Goal: Task Accomplishment & Management: Manage account settings

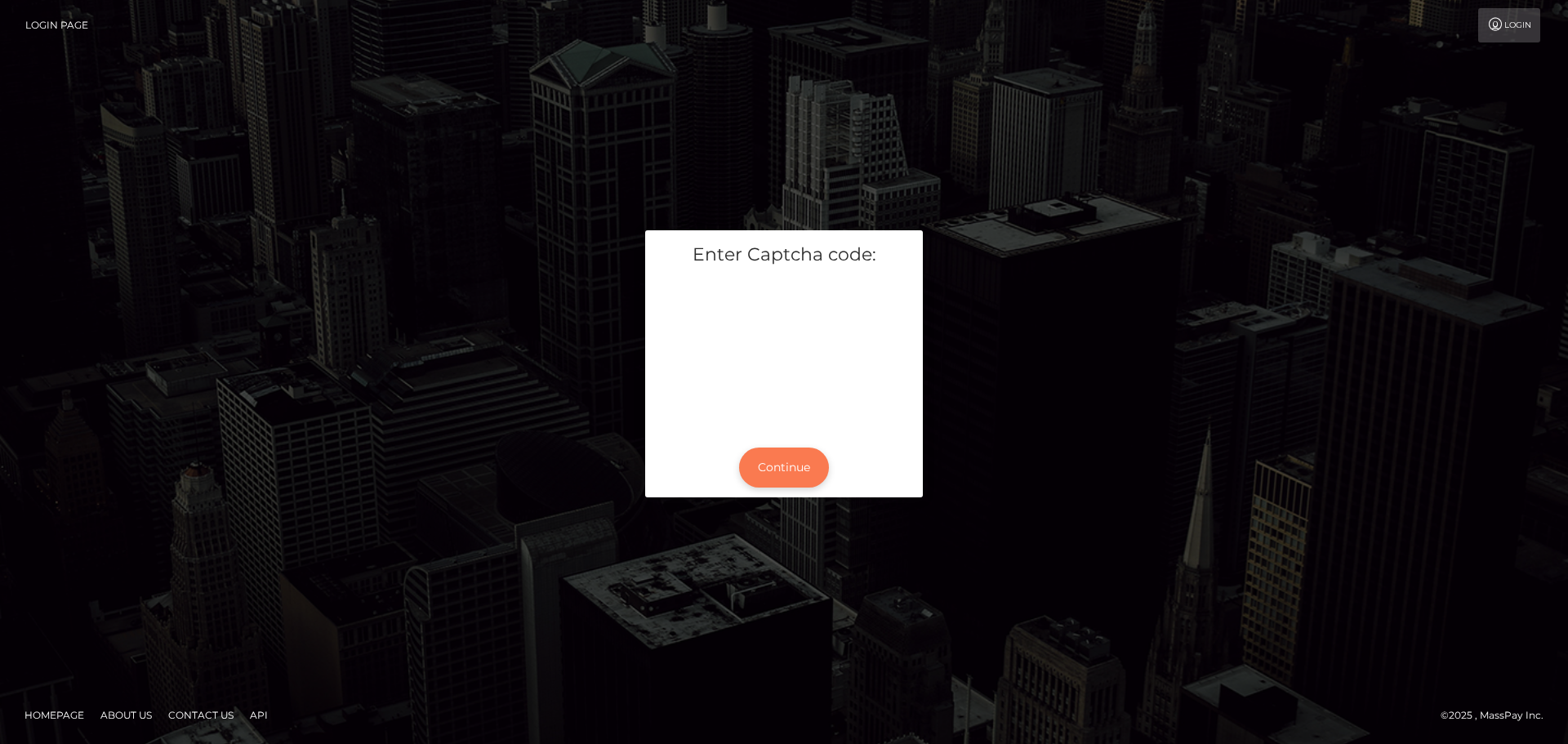
click at [780, 467] on button "Continue" at bounding box center [783, 467] width 90 height 40
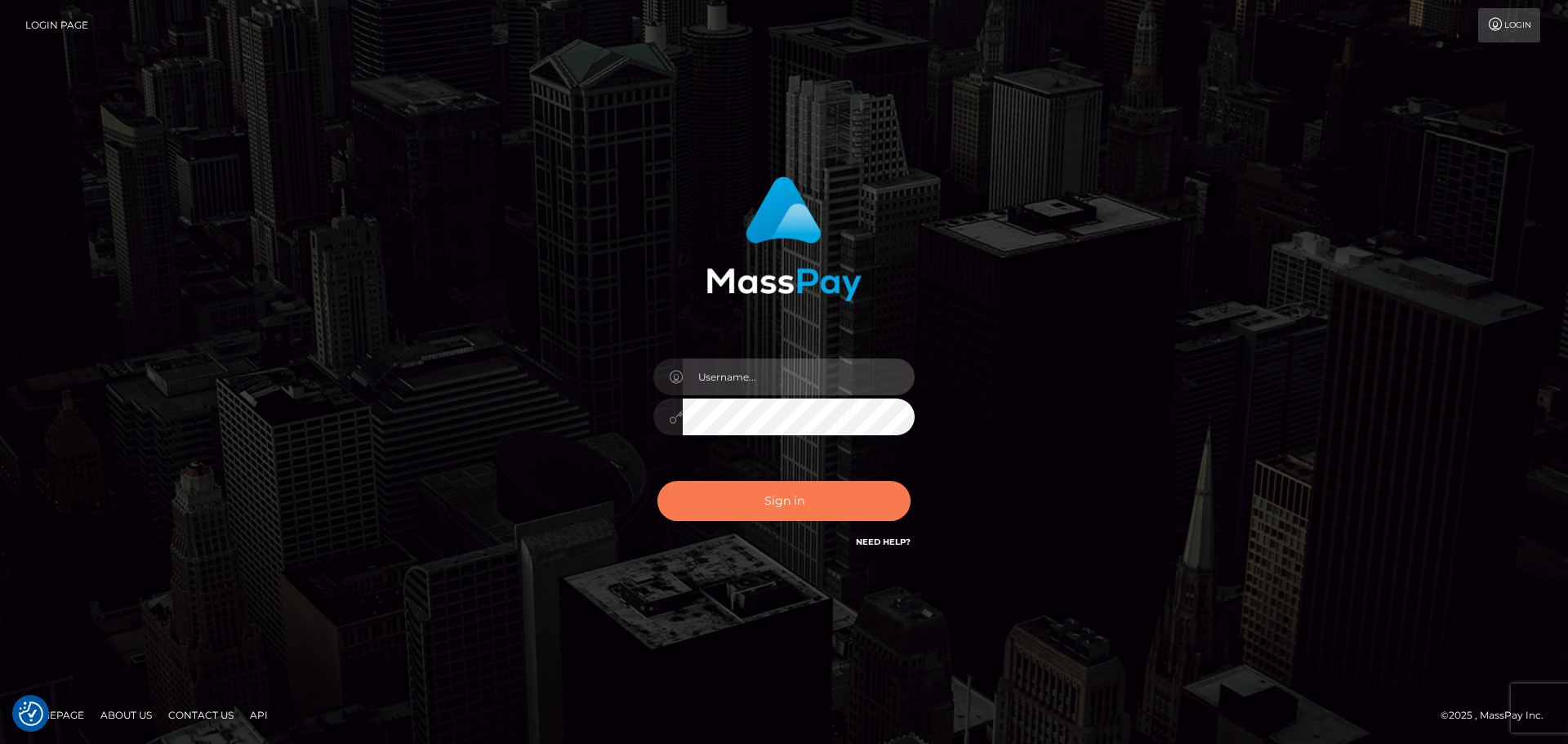
type input "hello.feetfinder"
click at [815, 502] on button "Sign in" at bounding box center [784, 501] width 253 height 40
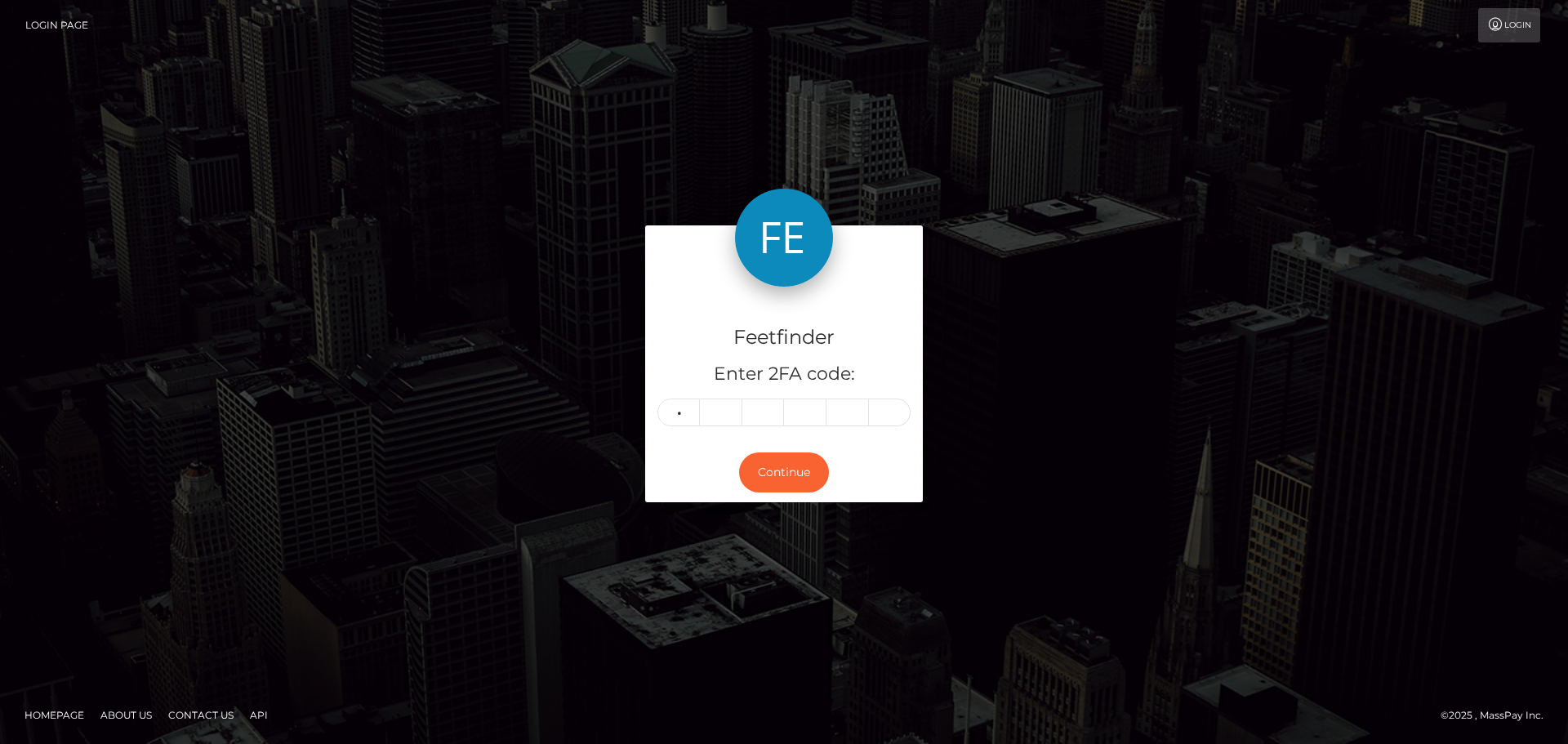
type input "7"
type input "1"
type input "5"
type input "7"
type input "4"
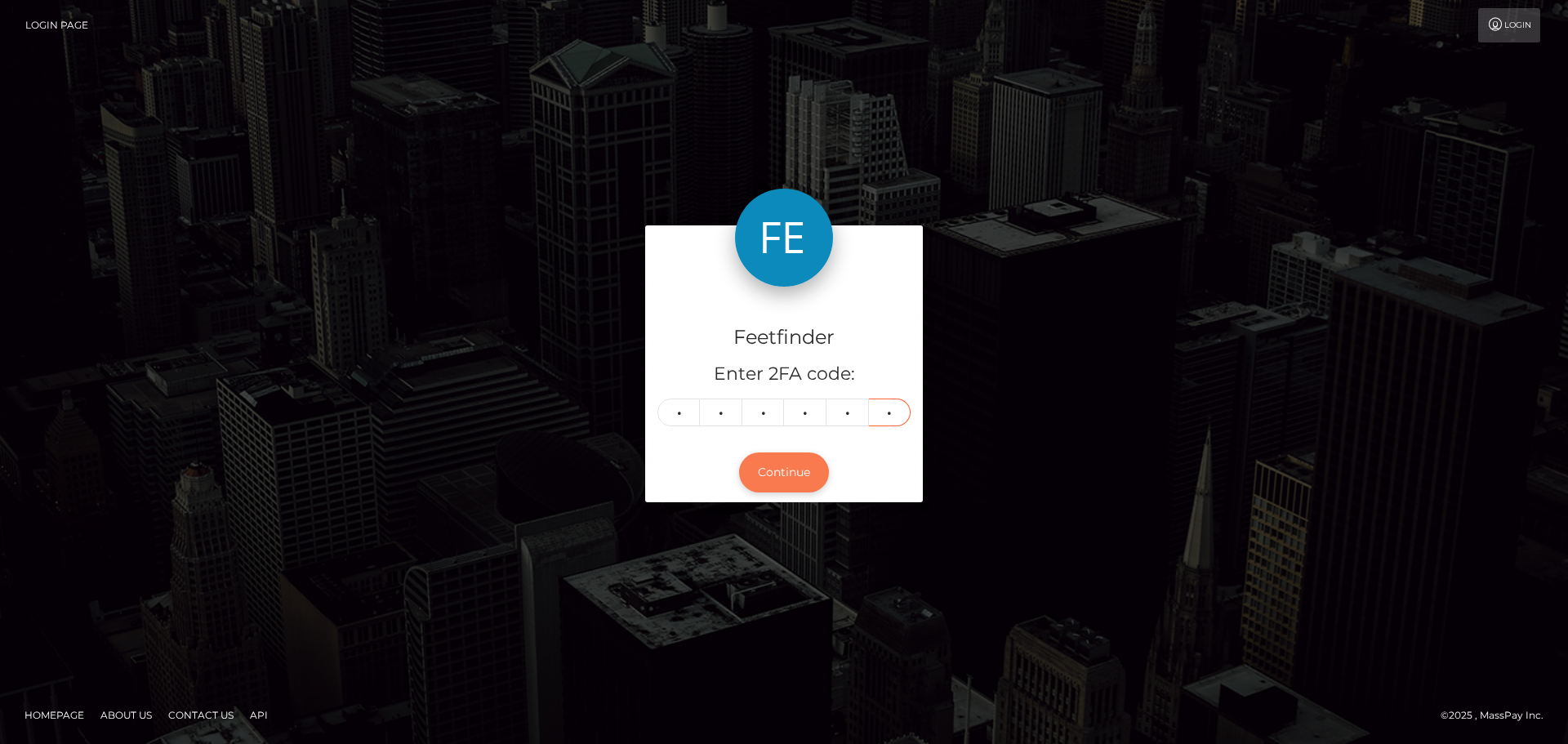
type input "1"
click at [792, 476] on button "Continue" at bounding box center [783, 472] width 90 height 40
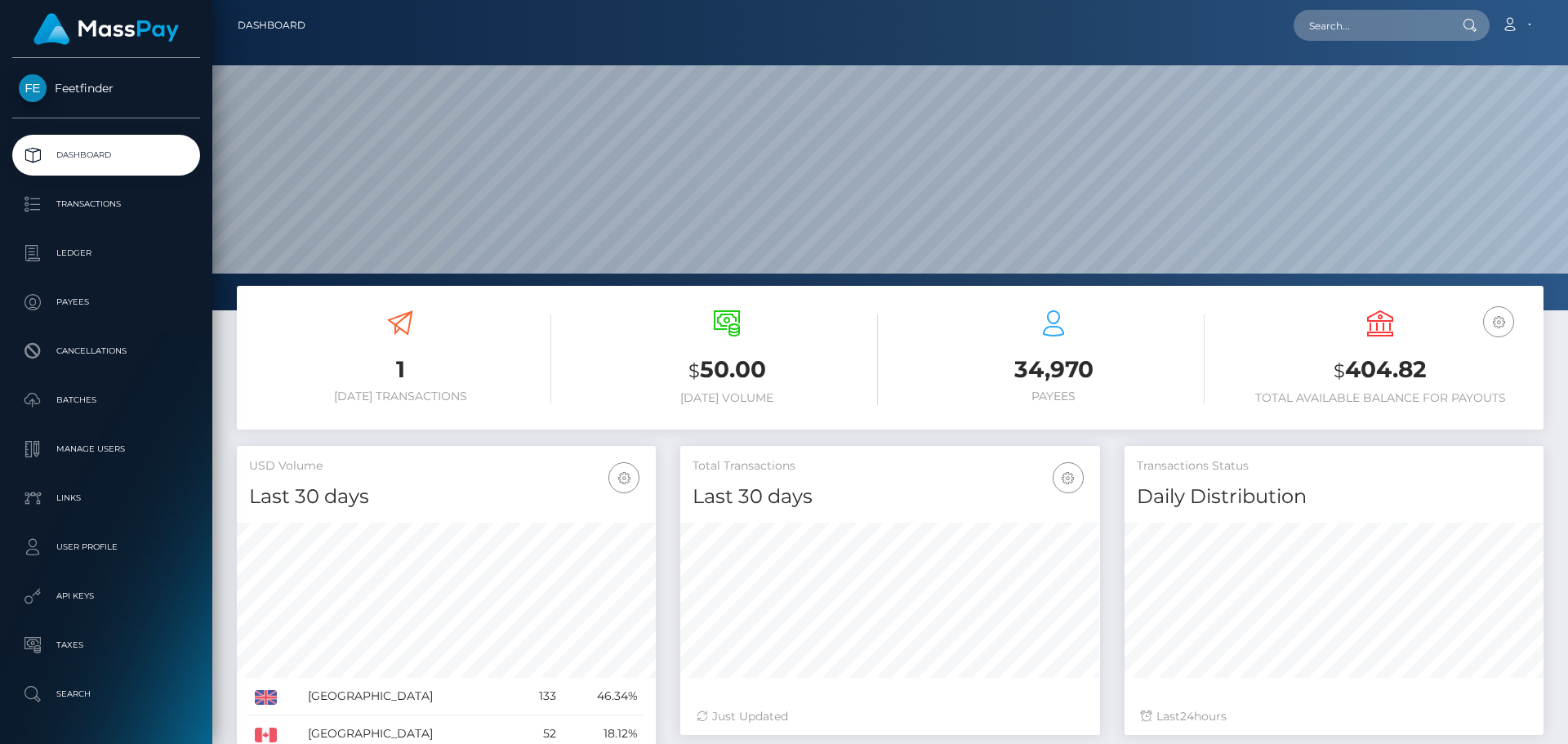
scroll to position [290, 420]
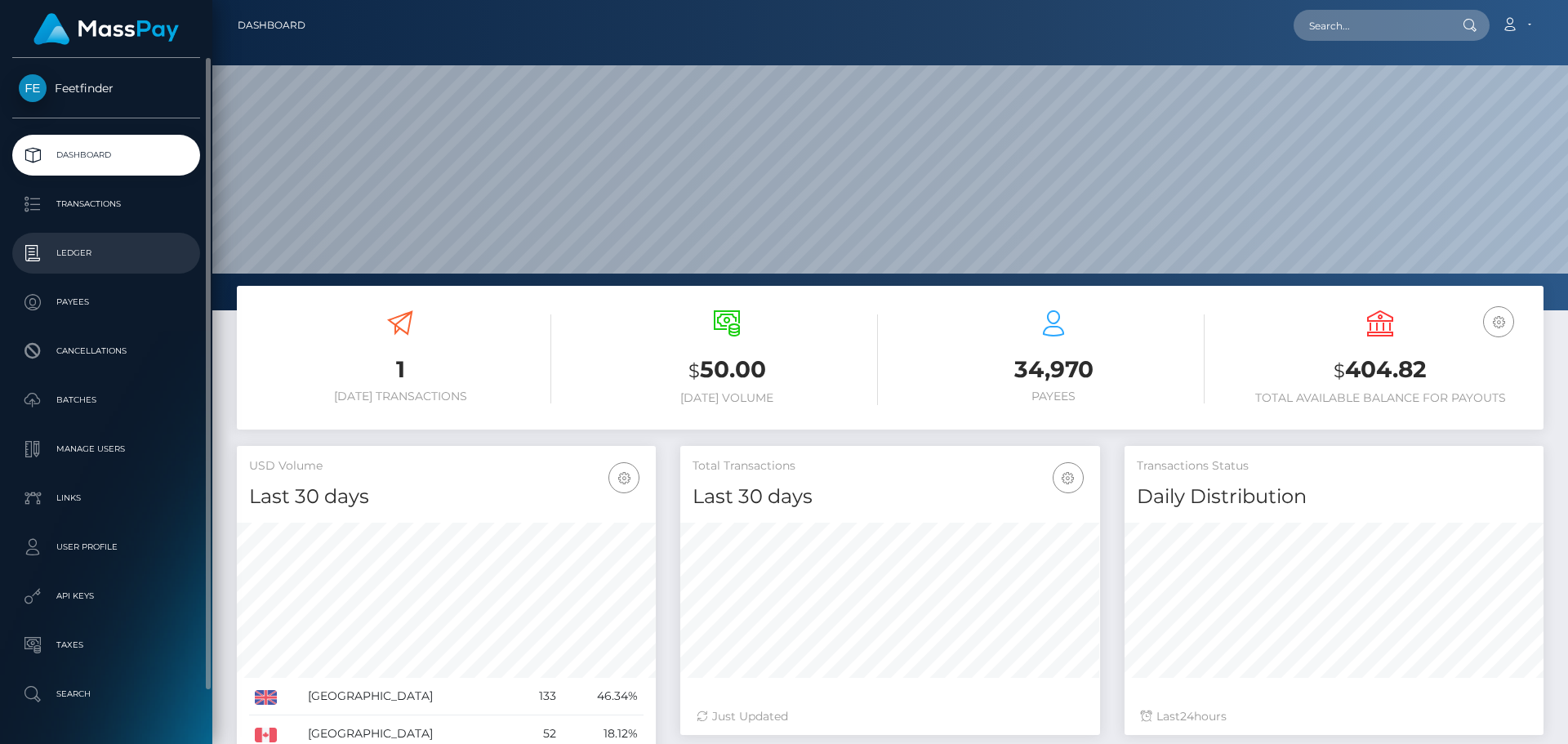
click at [76, 255] on p "Ledger" at bounding box center [106, 253] width 175 height 25
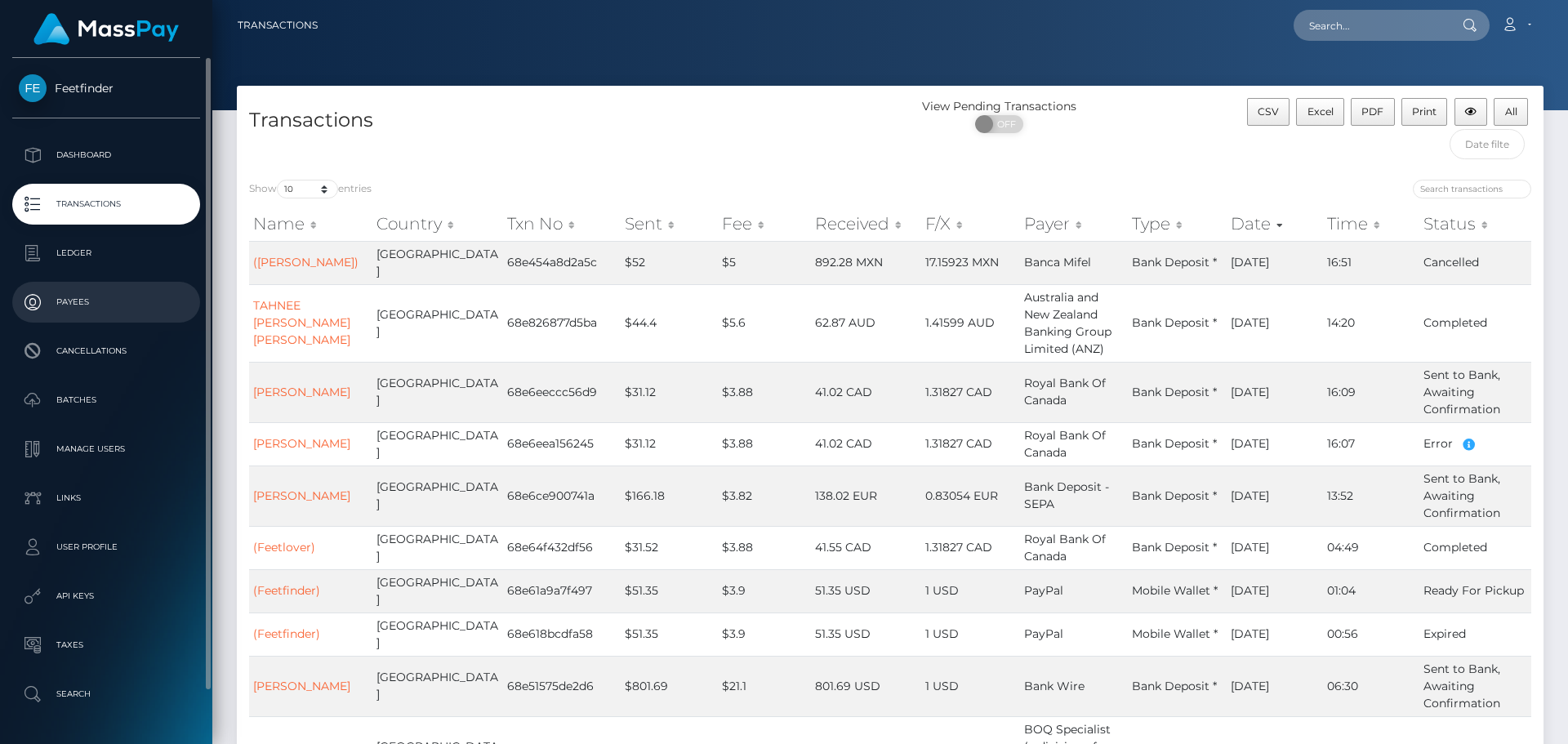
click at [153, 304] on p "Payees" at bounding box center [106, 303] width 175 height 25
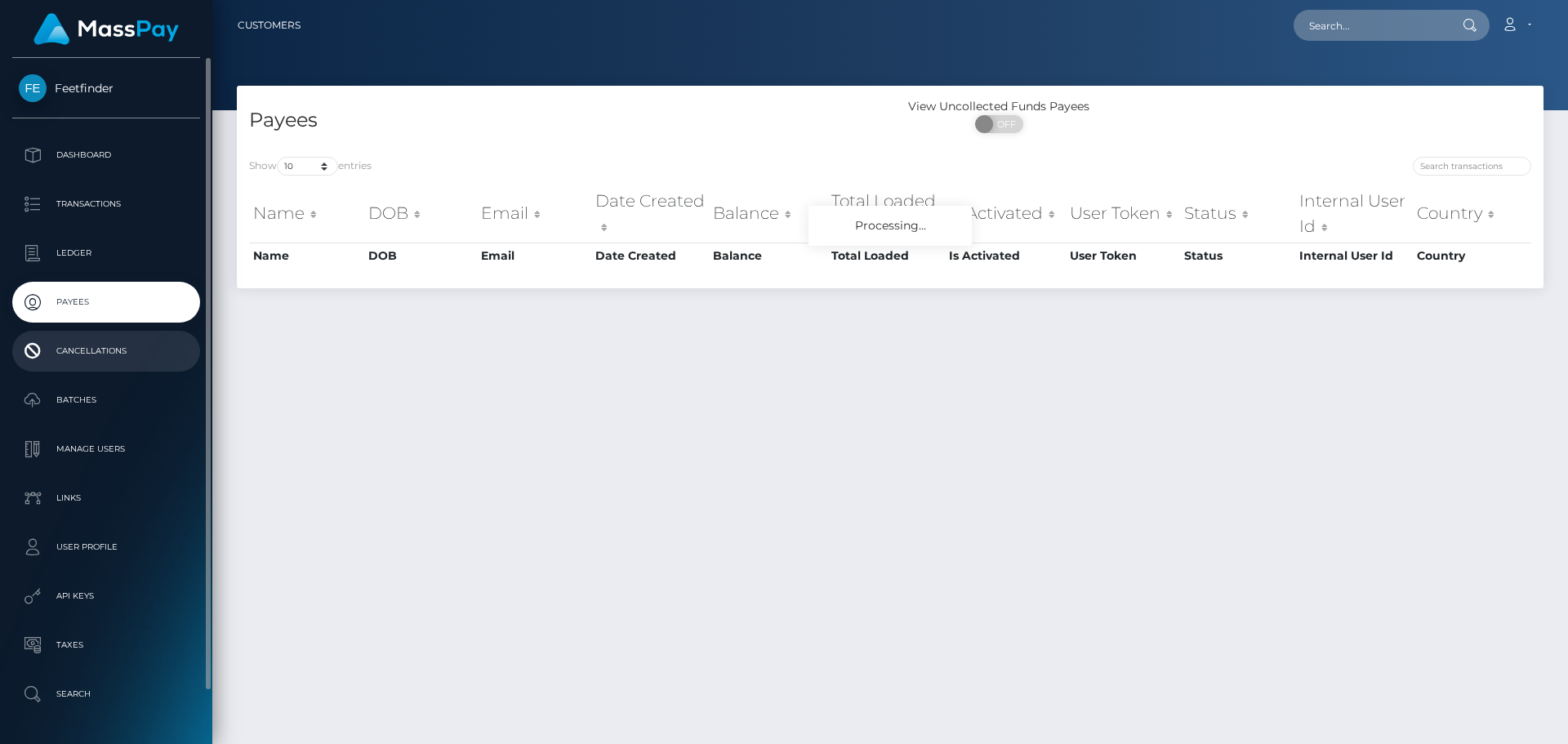
click at [116, 346] on p "Cancellations" at bounding box center [106, 351] width 175 height 25
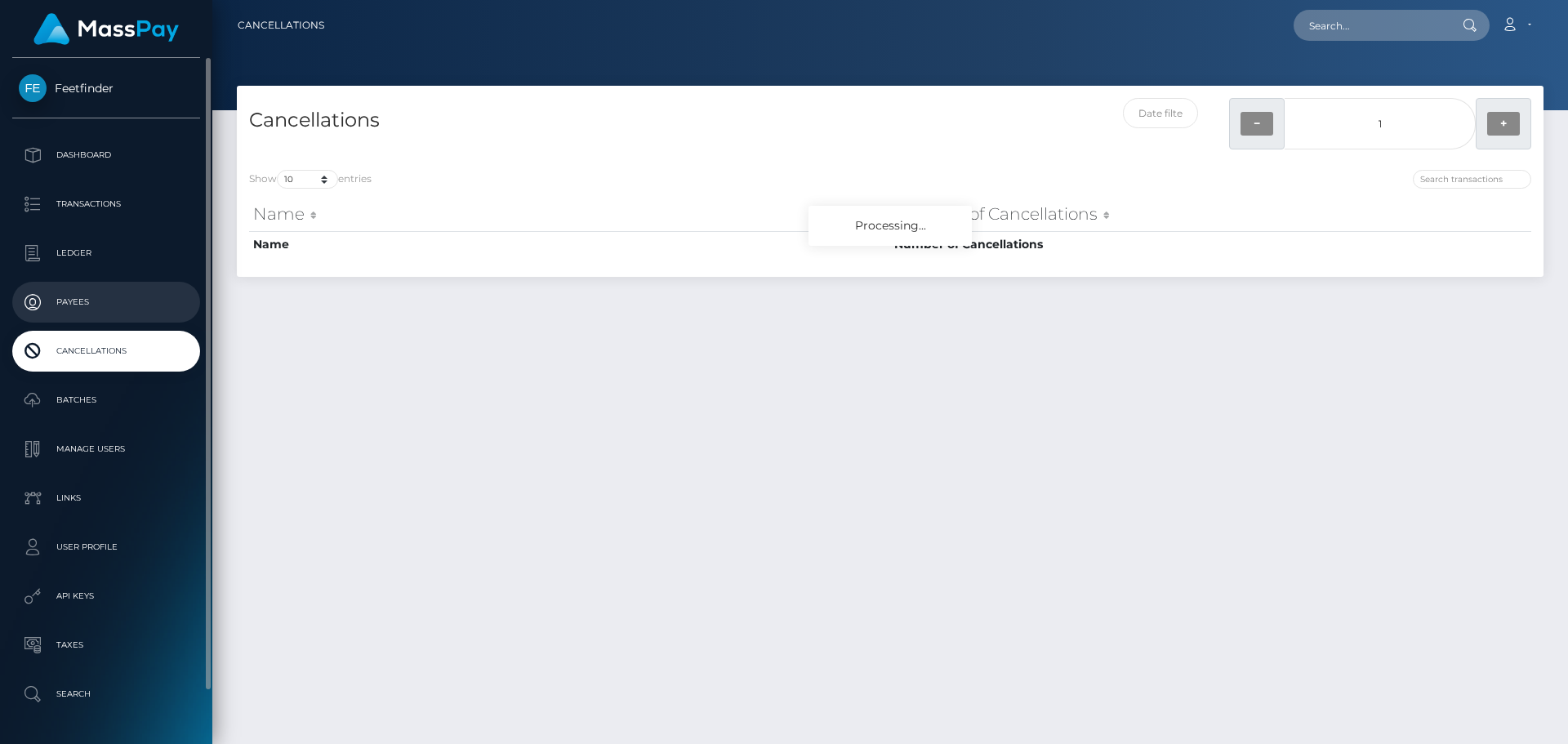
click at [85, 306] on p "Payees" at bounding box center [106, 303] width 175 height 25
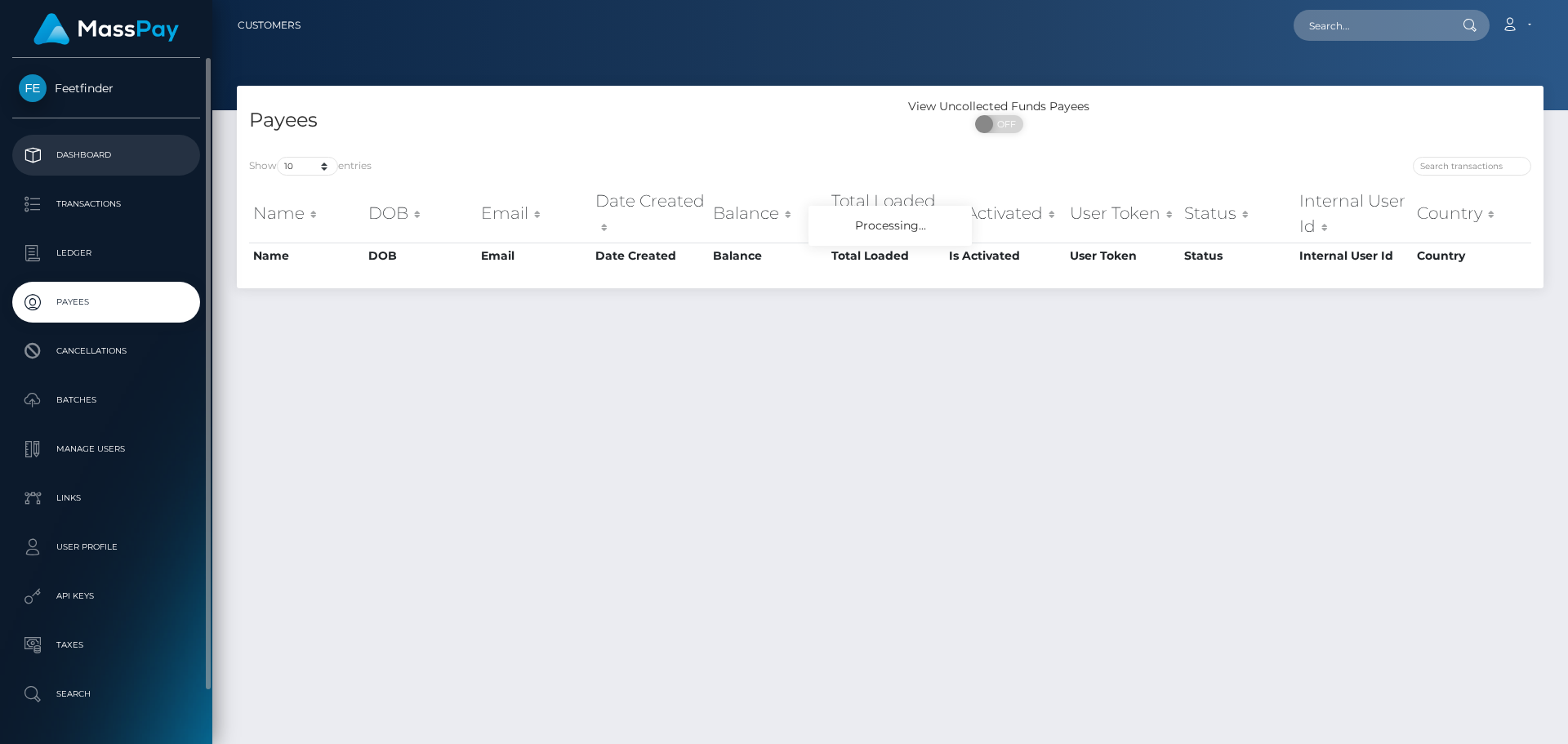
click at [120, 157] on p "Dashboard" at bounding box center [106, 155] width 175 height 25
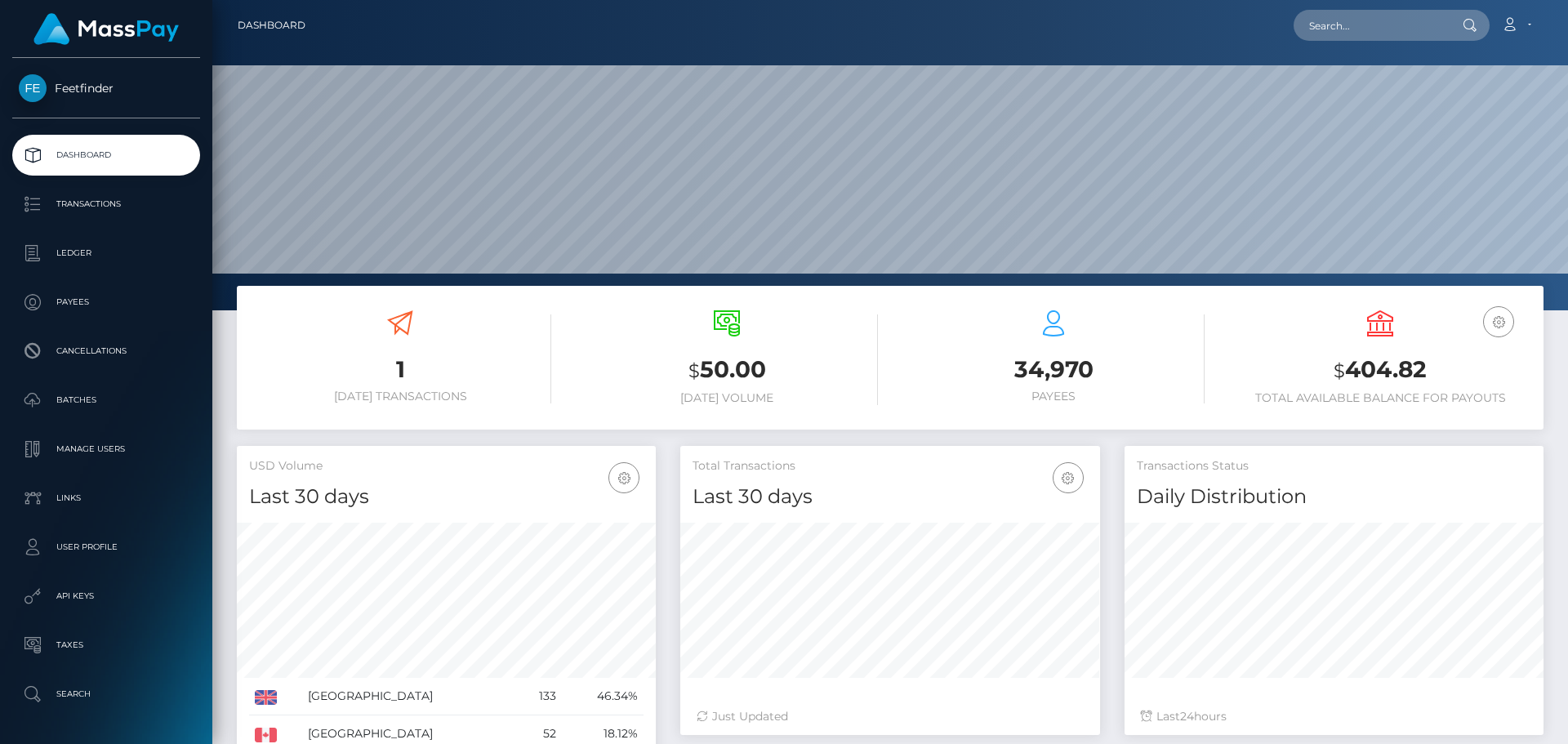
scroll to position [290, 420]
drag, startPoint x: 1333, startPoint y: 361, endPoint x: 1505, endPoint y: 366, distance: 172.1
click at [1505, 366] on h3 "$ 404.82" at bounding box center [1379, 370] width 302 height 33
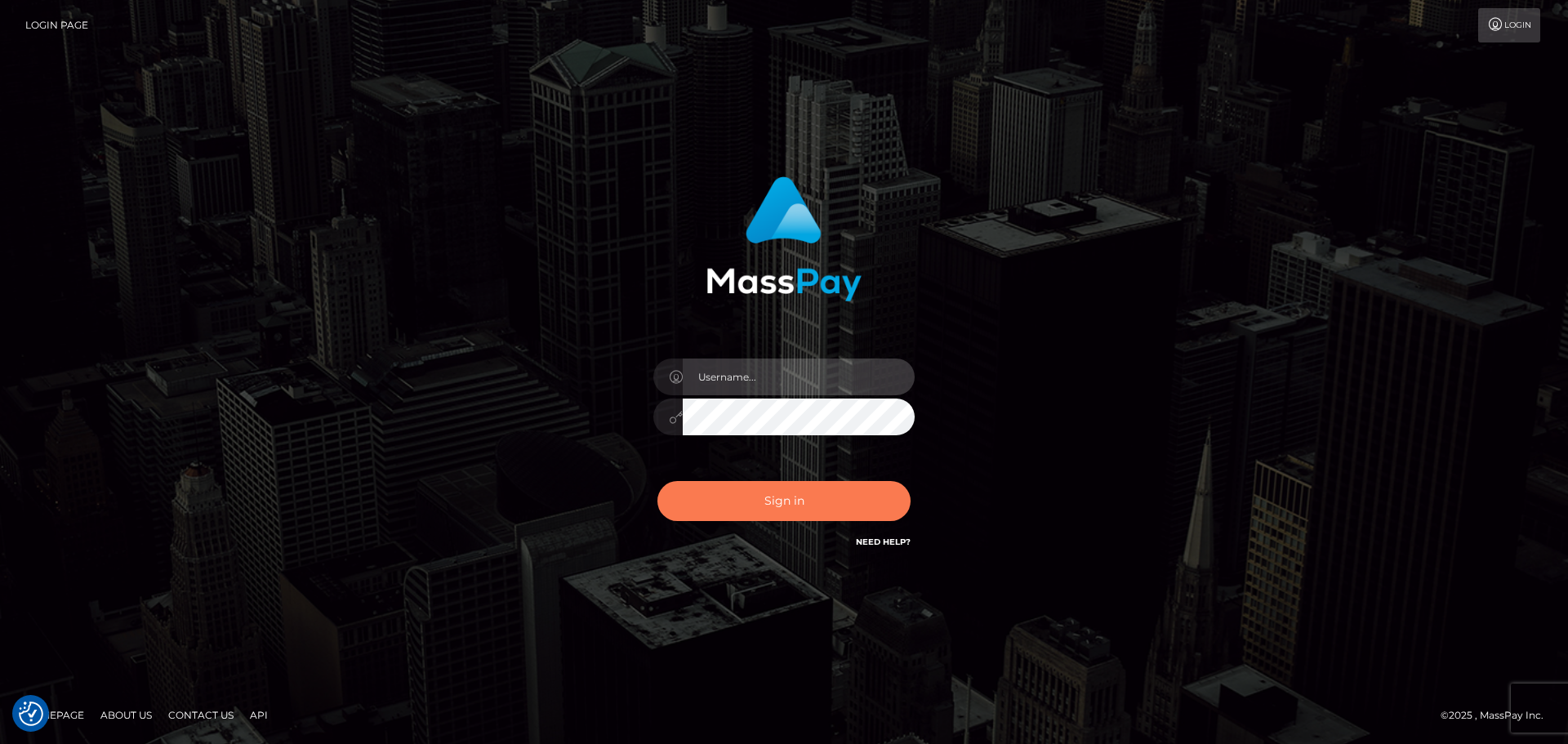
type input "hello.feetfinder"
click at [842, 495] on button "Sign in" at bounding box center [784, 501] width 253 height 40
type input "hello.feetfinder"
